Goal: Task Accomplishment & Management: Use online tool/utility

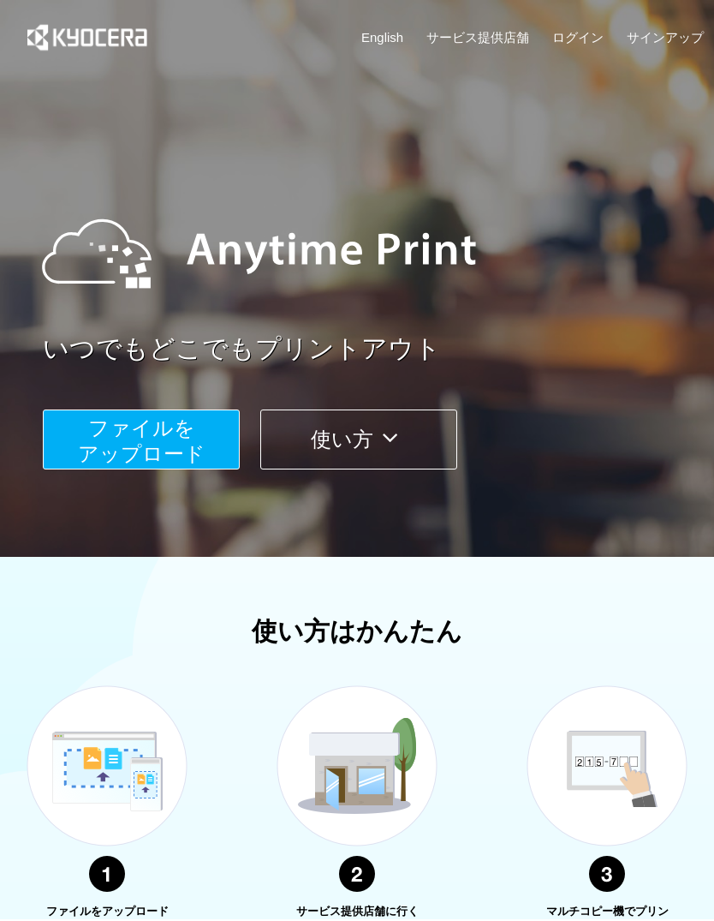
click at [200, 450] on span "ファイルを ​​アップロード" at bounding box center [142, 440] width 128 height 49
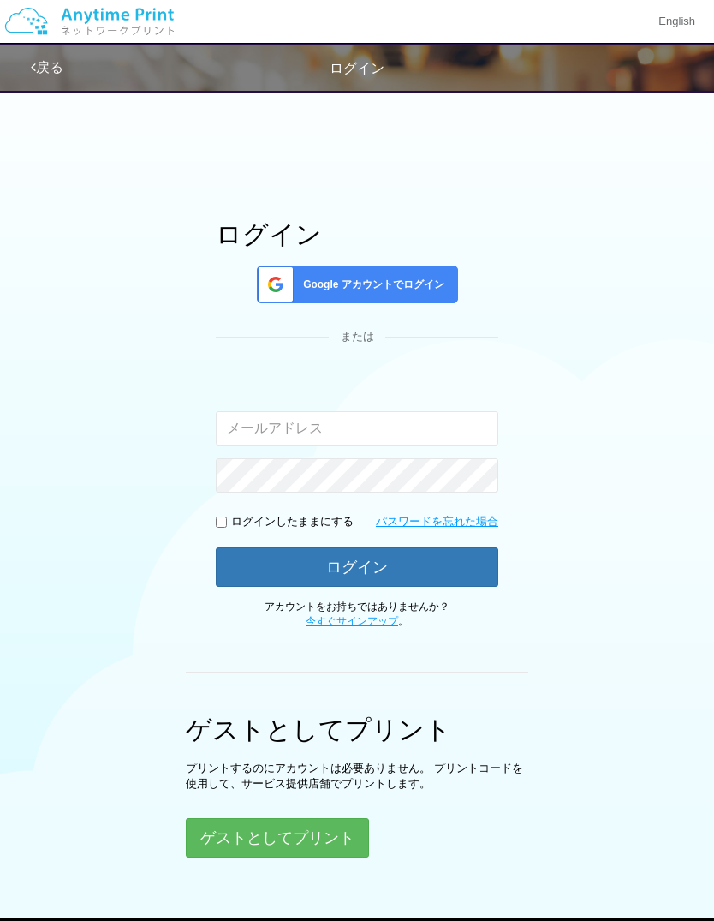
click at [340, 837] on button "ゲストとしてプリント" at bounding box center [277, 837] width 183 height 39
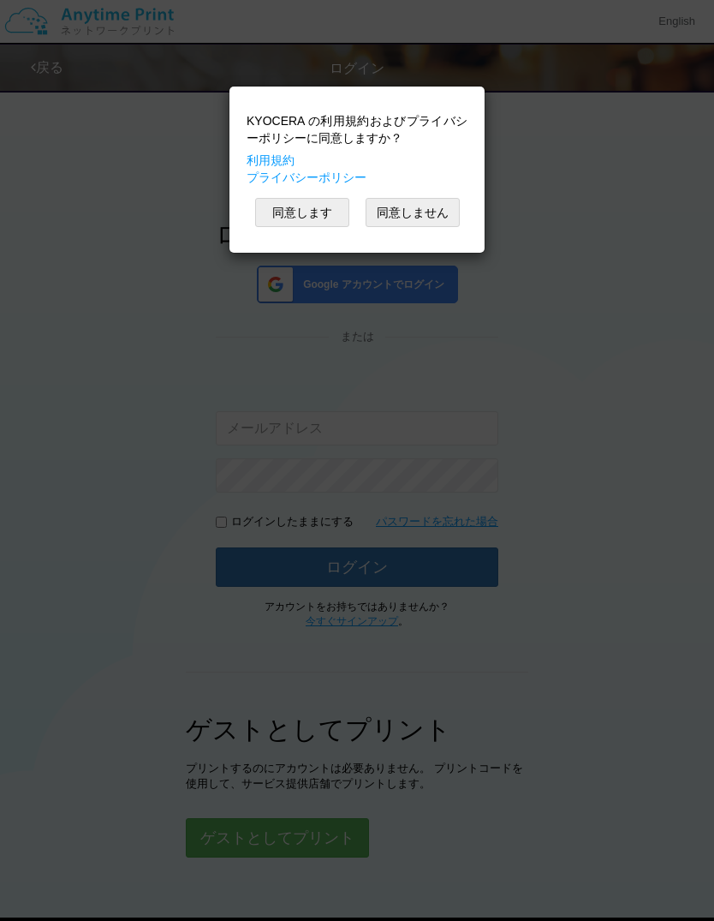
click at [323, 222] on button "同意します" at bounding box center [302, 212] width 94 height 29
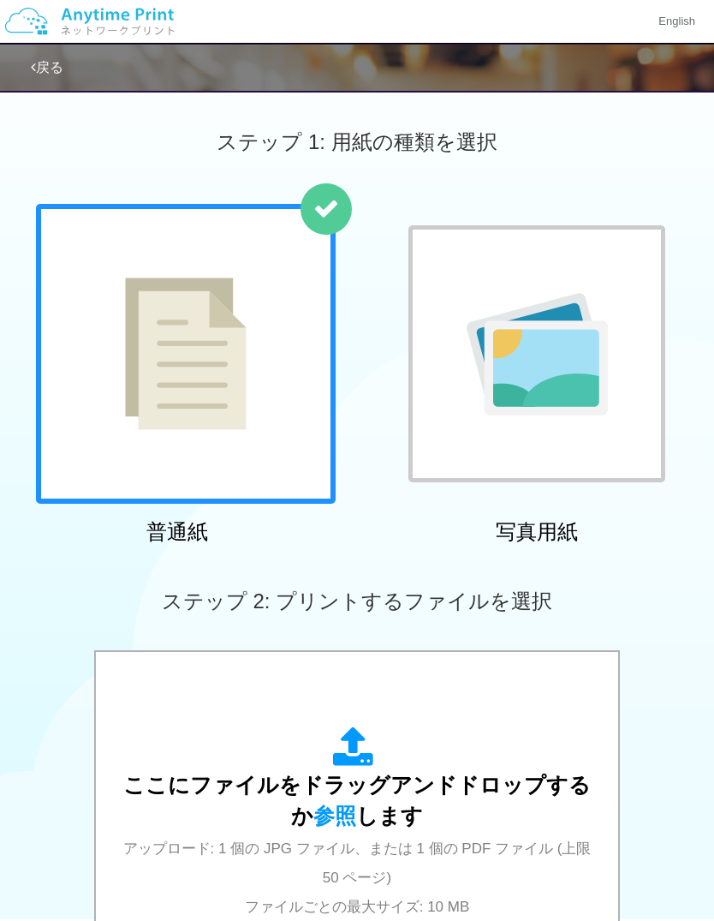
click at [285, 442] on div at bounding box center [186, 354] width 300 height 300
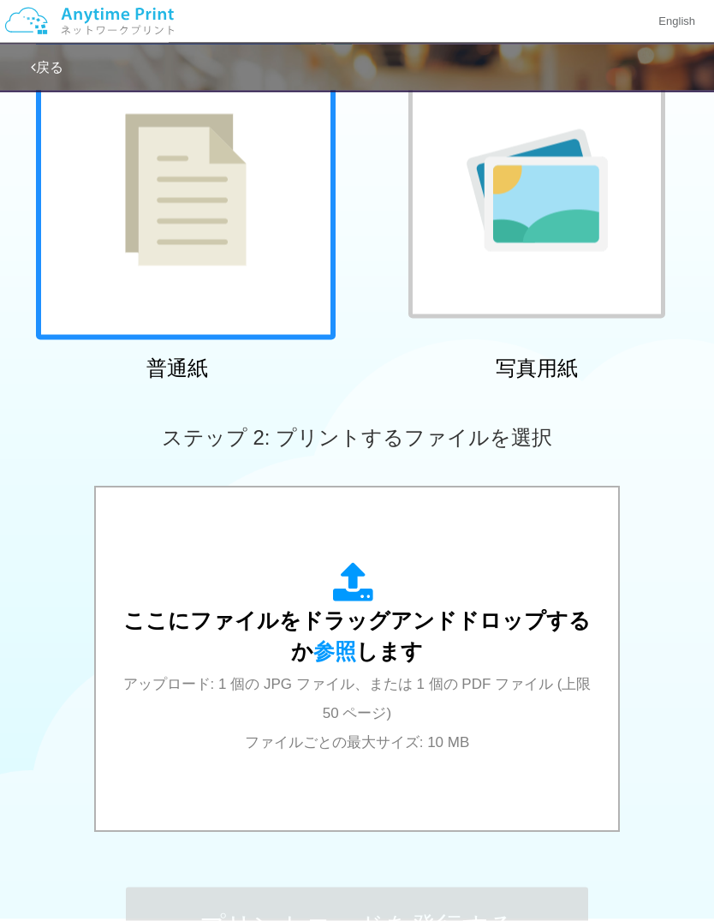
scroll to position [164, 0]
click at [517, 690] on div "ここにファイルをドラッグアンドドロップするか 参照 します アップロード: 1 個の JPG ファイル、または 1 個の PDF ファイル (上限 50 ペー…" at bounding box center [357, 659] width 488 height 194
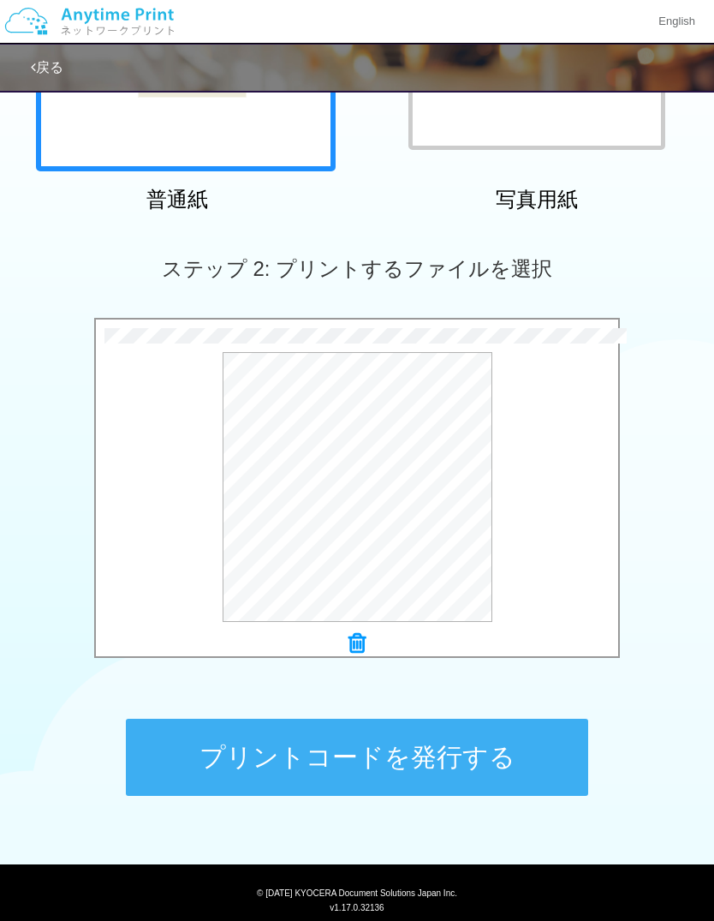
scroll to position [352, 0]
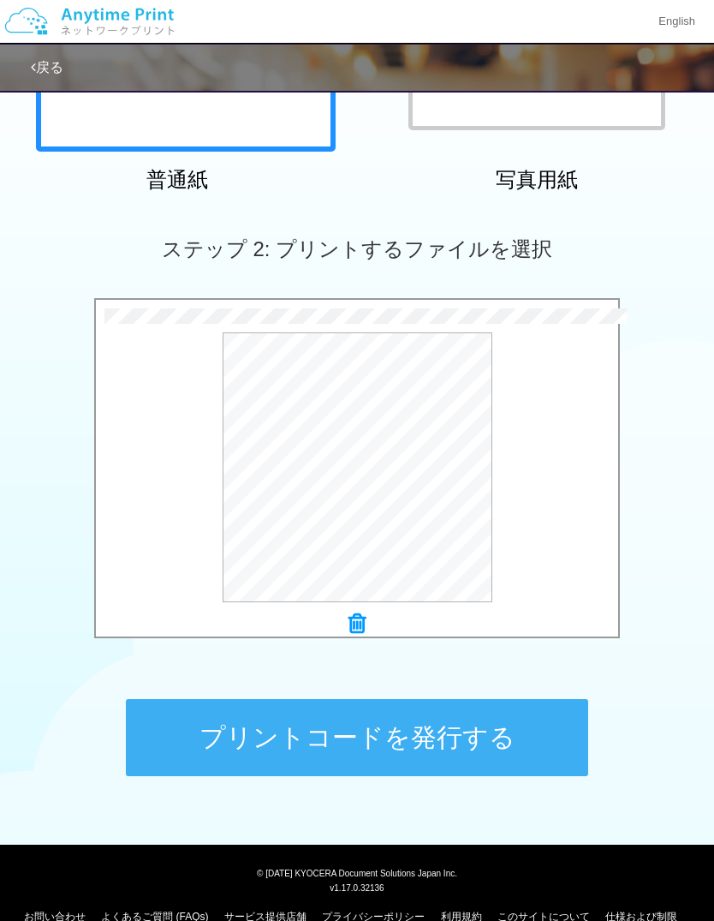
click at [513, 725] on button "プリントコードを発行する" at bounding box center [357, 737] width 463 height 77
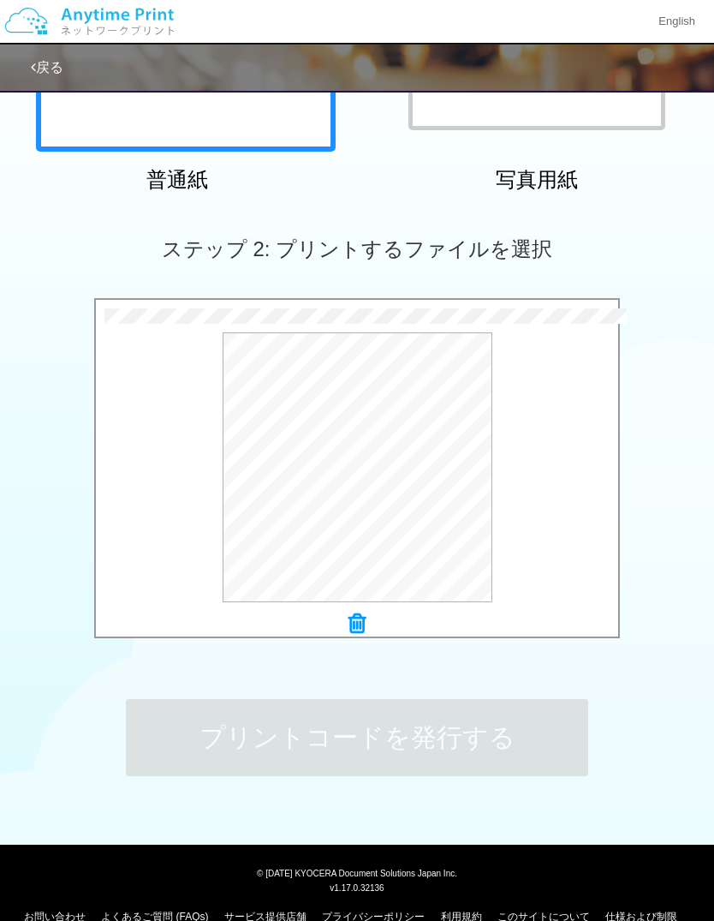
scroll to position [0, 0]
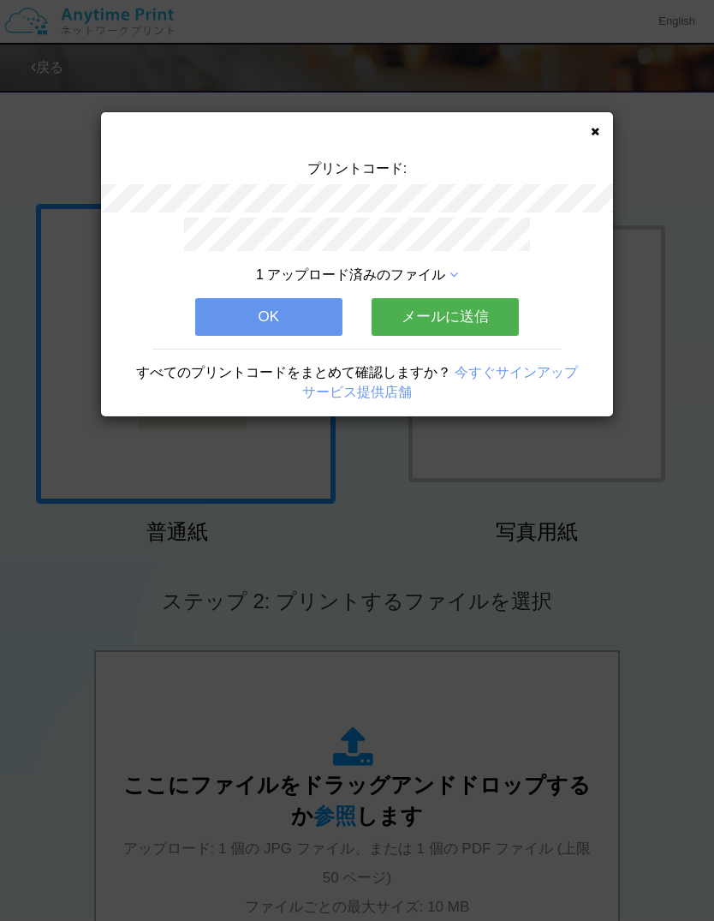
click at [589, 139] on div "プリントコード: 1 アップロード済みのファイル OK メールに送信 すべてのプリントコードをまとめて確認しますか？ 今すぐサインアップ サービス提供店舗" at bounding box center [357, 264] width 512 height 304
click at [595, 131] on icon at bounding box center [595, 131] width 9 height 11
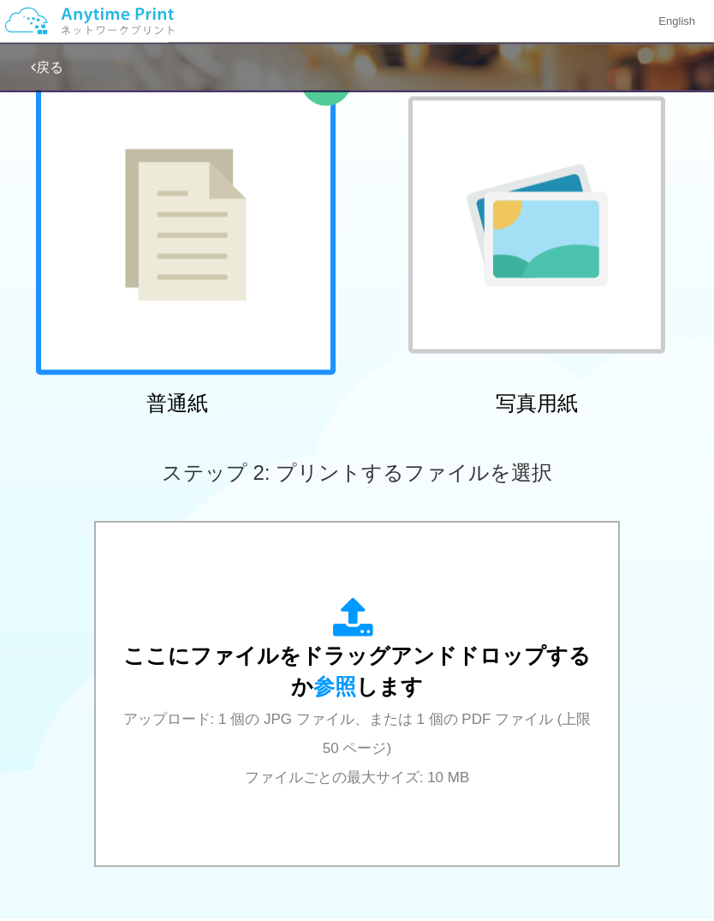
scroll to position [154, 0]
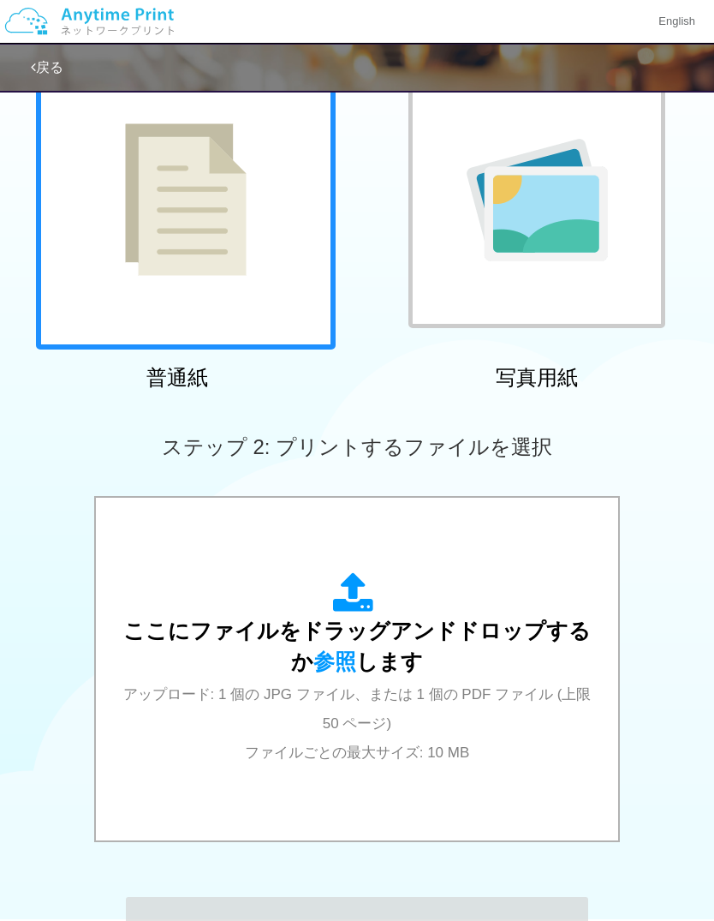
click at [420, 719] on div "ここにファイルをドラッグアンドドロップするか 参照 します アップロード: 1 個の JPG ファイル、または 1 個の PDF ファイル (上限 50 ペー…" at bounding box center [357, 669] width 488 height 194
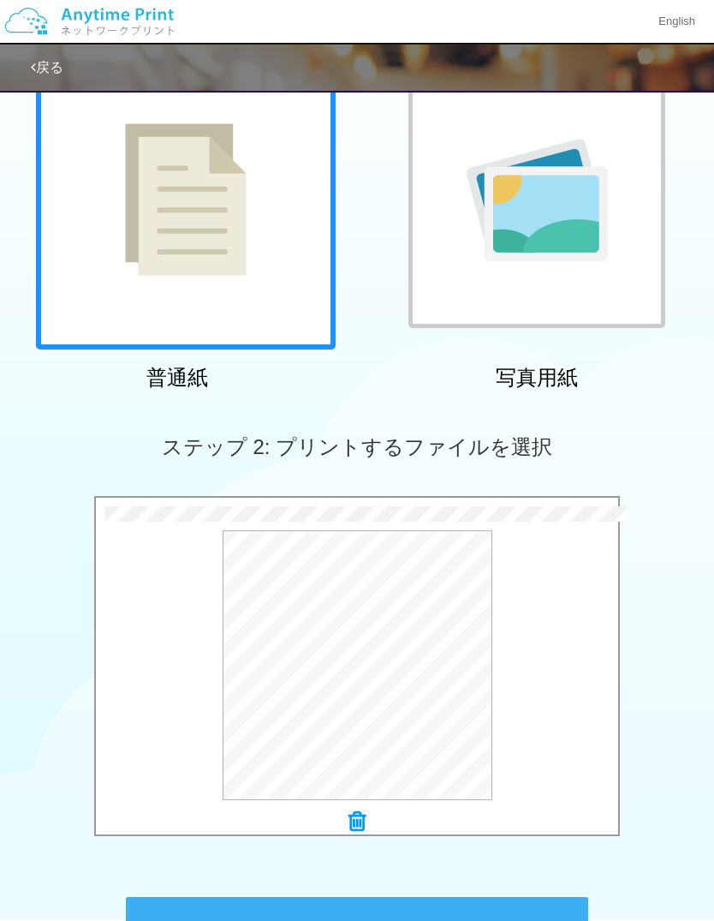
click at [452, 920] on button "プリントコードを発行する" at bounding box center [357, 935] width 463 height 77
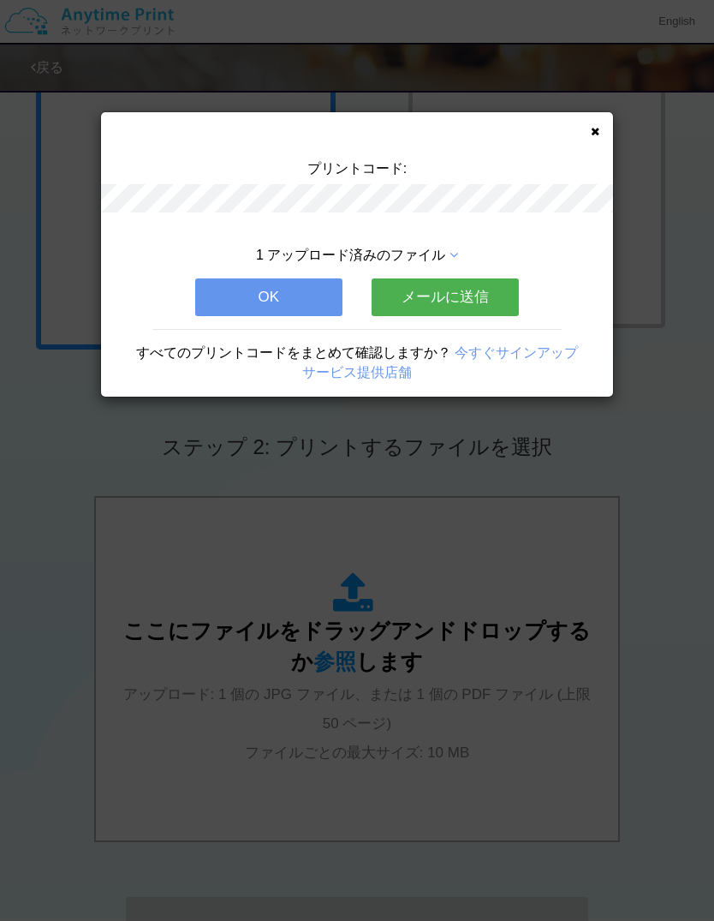
scroll to position [0, 0]
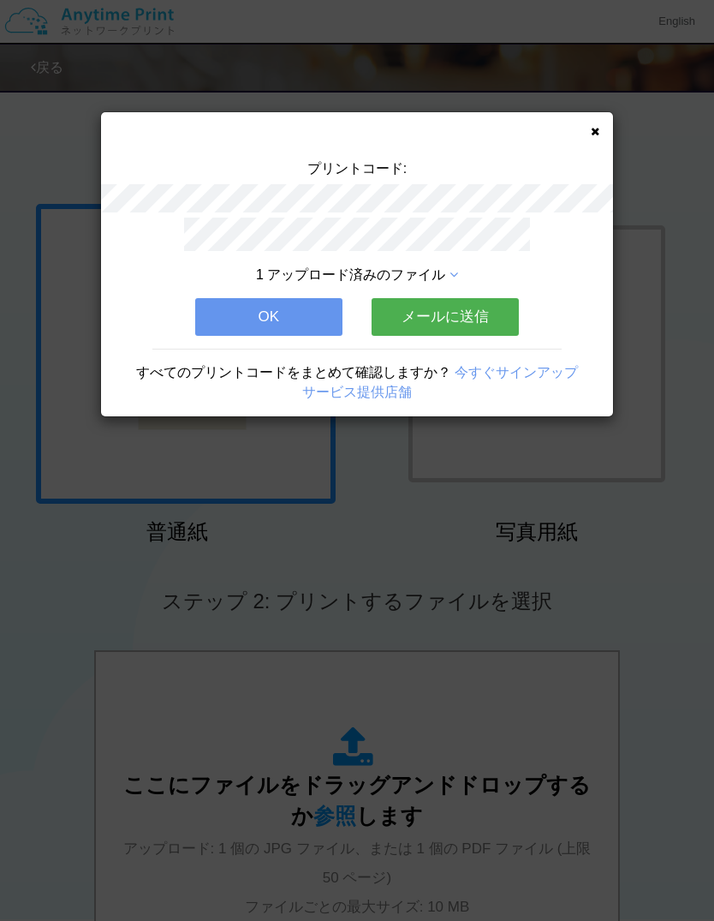
click at [591, 134] on icon at bounding box center [595, 131] width 9 height 11
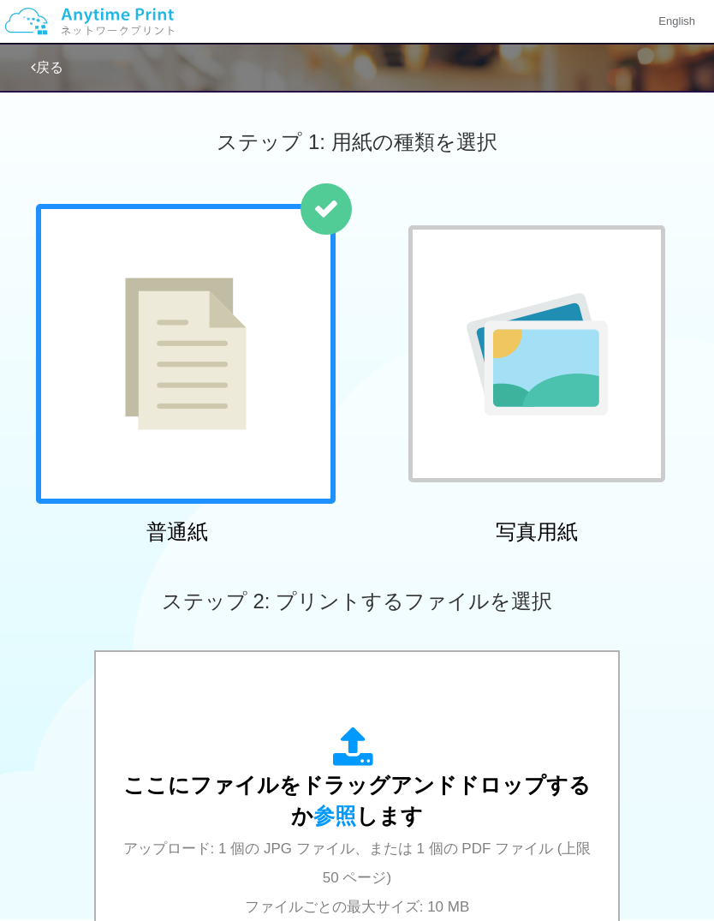
scroll to position [64, 0]
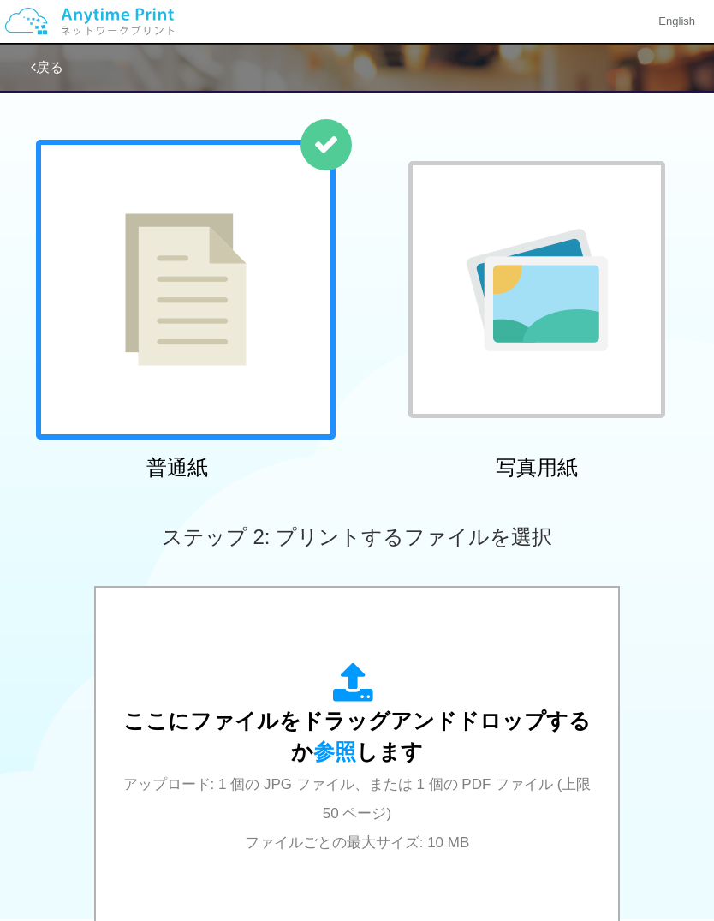
click at [261, 695] on div "ここにファイルをドラッグアンドドロップするか 参照 します アップロード: 1 個の JPG ファイル、または 1 個の PDF ファイル (上限 50 ペー…" at bounding box center [357, 759] width 488 height 194
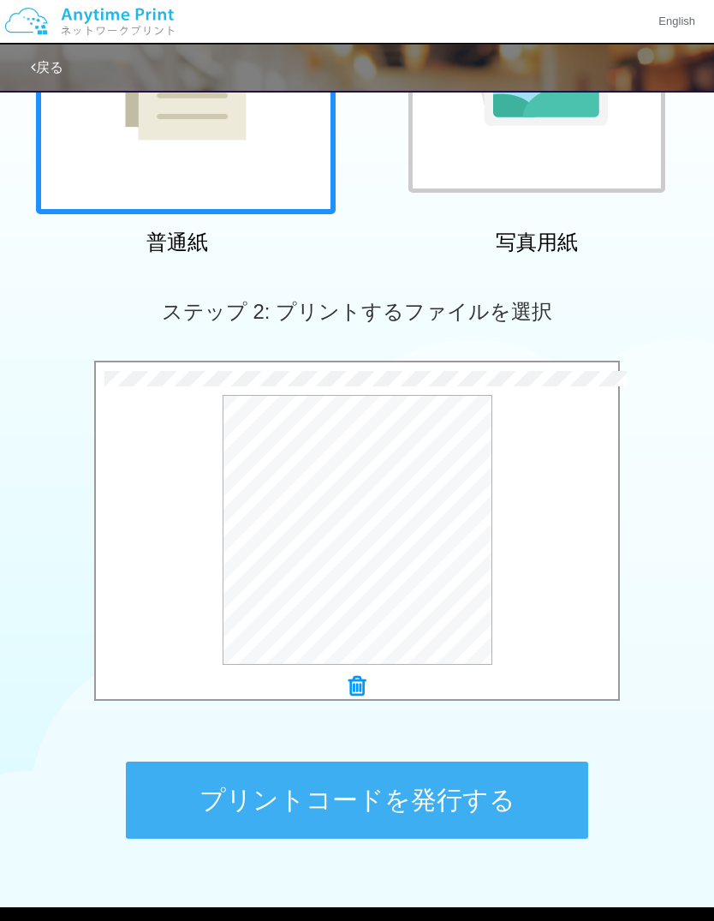
scroll to position [346, 0]
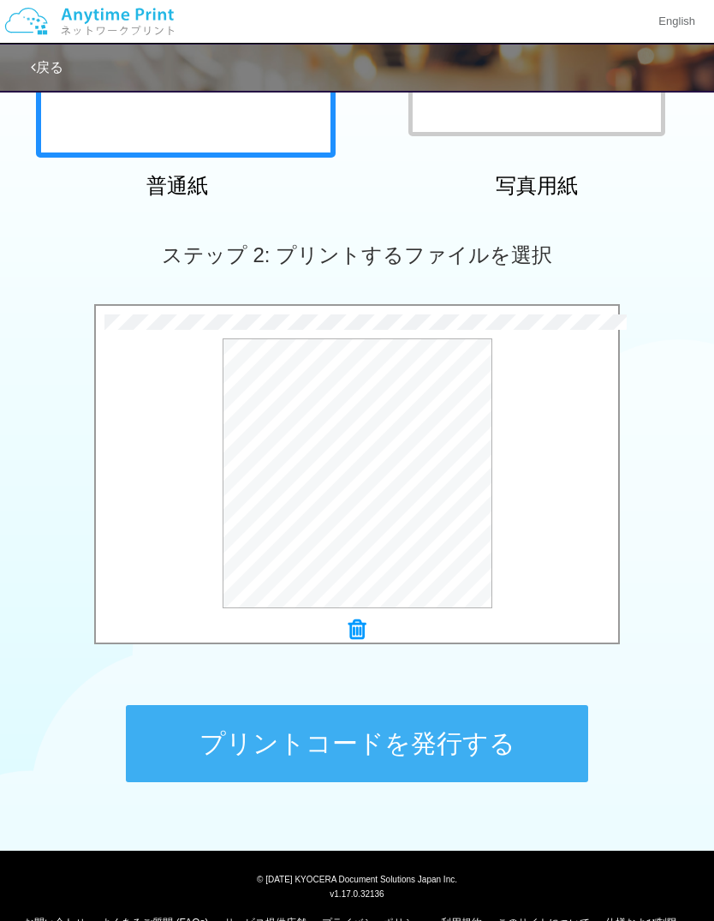
click at [486, 761] on button "プリントコードを発行する" at bounding box center [357, 743] width 463 height 77
